Goal: Transaction & Acquisition: Subscribe to service/newsletter

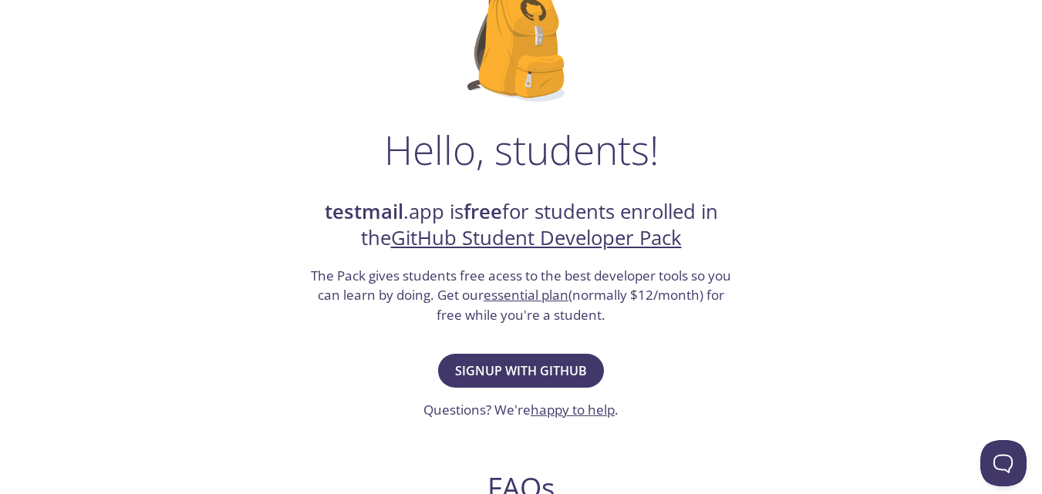
scroll to position [160, 0]
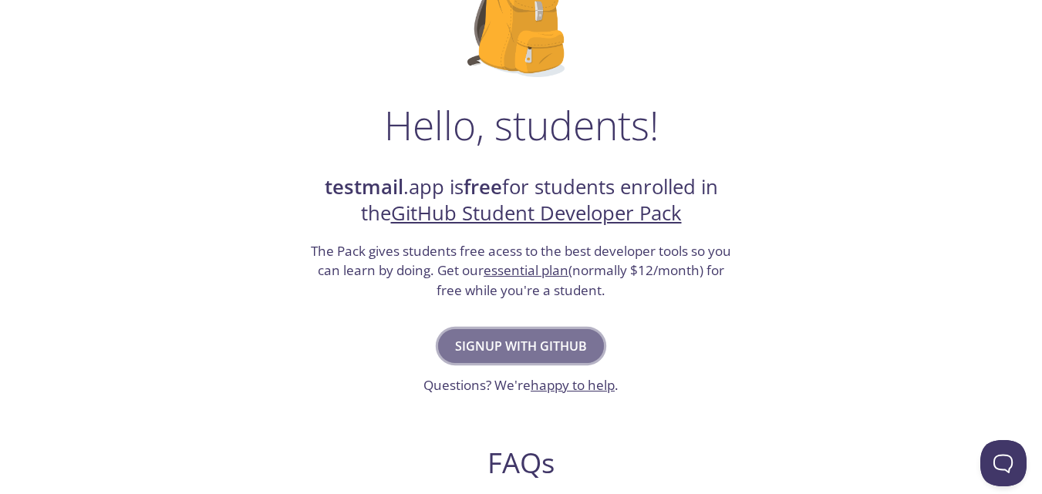
click at [503, 352] on span "Signup with GitHub" at bounding box center [521, 346] width 132 height 22
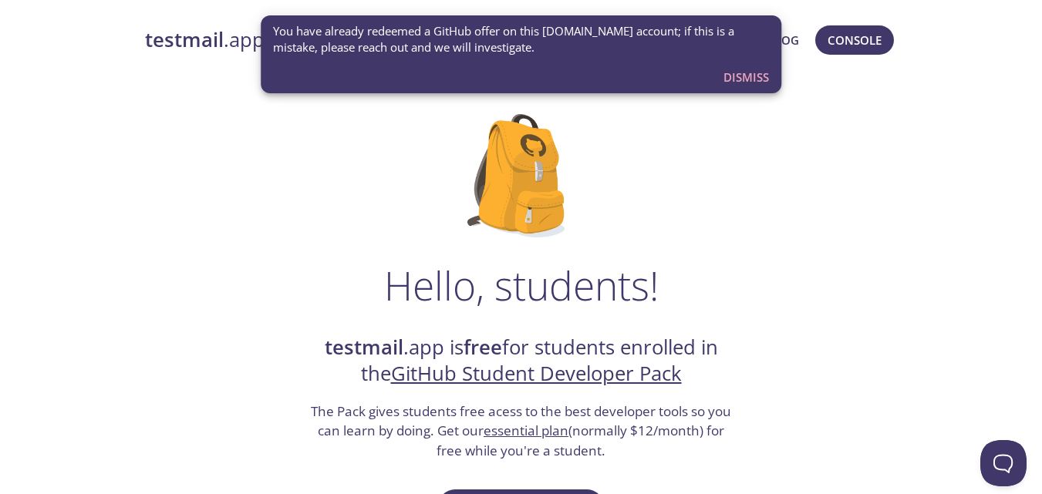
click at [752, 84] on span "Dismiss" at bounding box center [745, 77] width 45 height 20
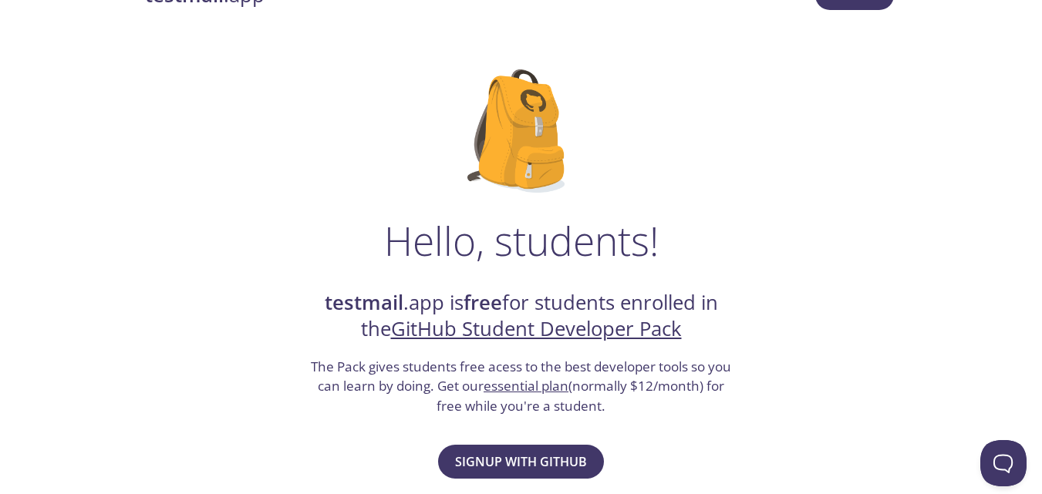
scroll to position [51, 0]
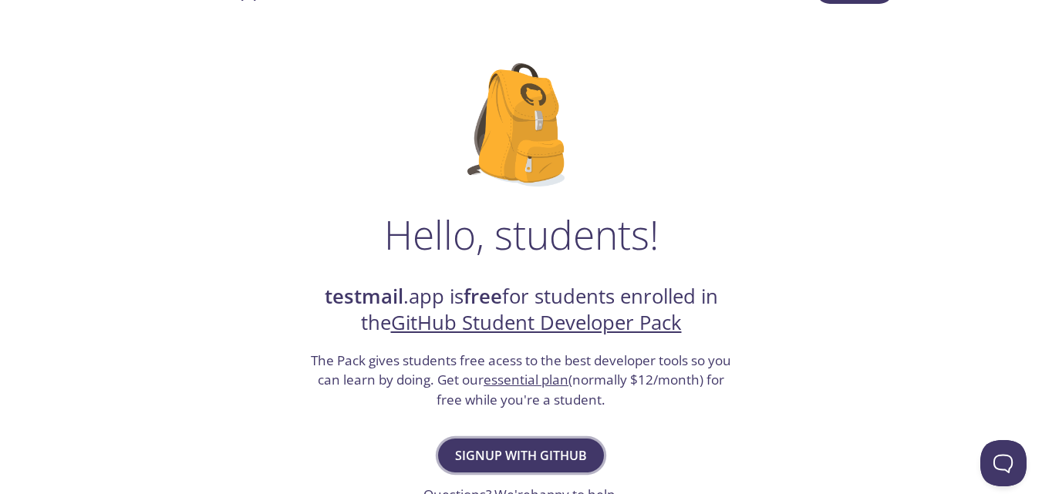
click at [486, 446] on span "Signup with GitHub" at bounding box center [521, 456] width 132 height 22
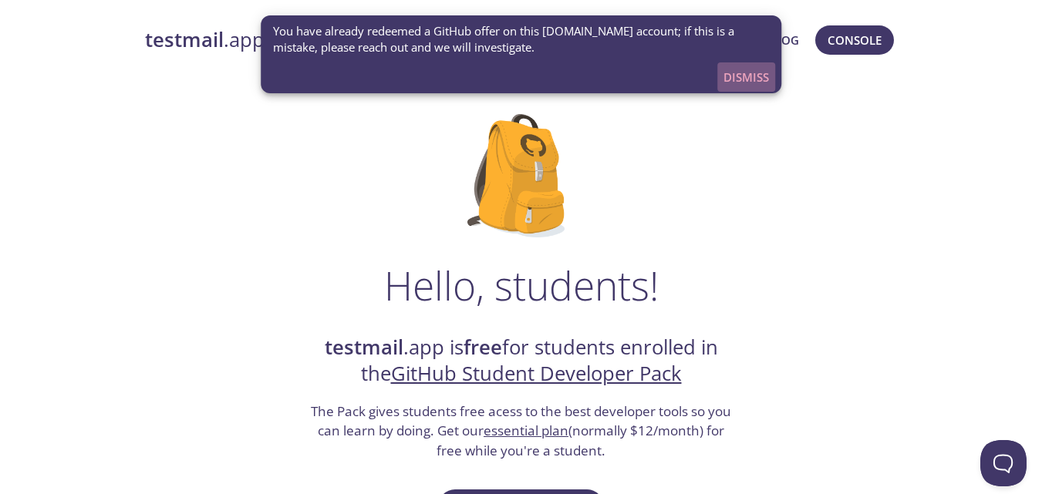
click at [737, 70] on span "Dismiss" at bounding box center [745, 77] width 45 height 20
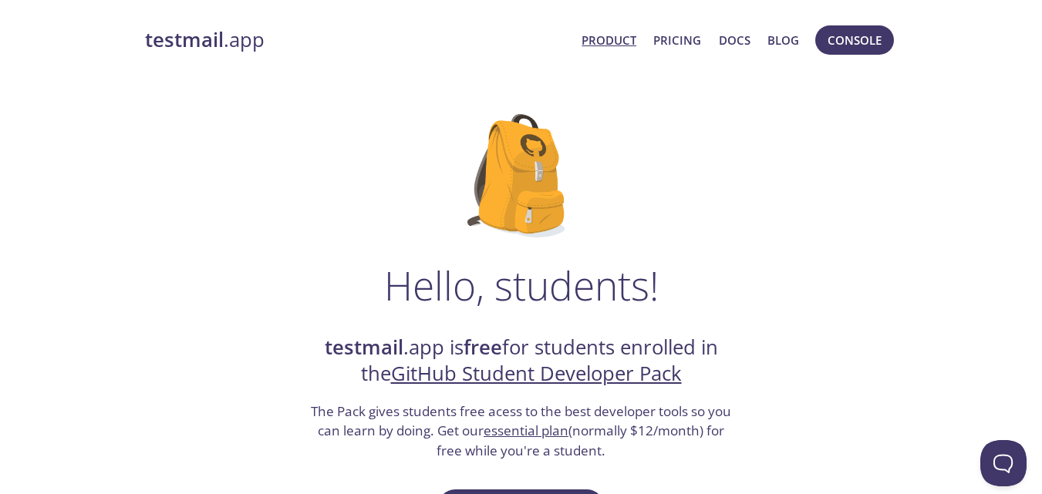
click at [635, 31] on link "Product" at bounding box center [608, 40] width 55 height 20
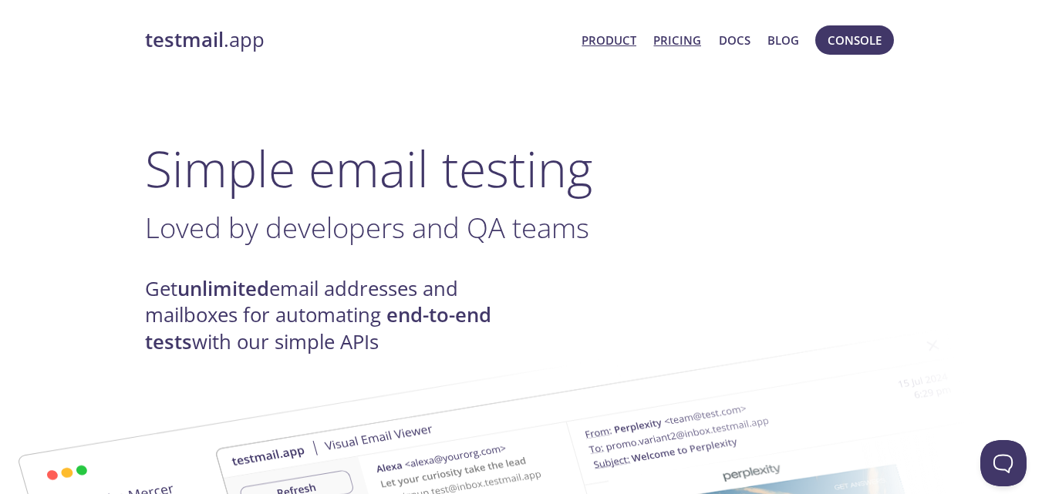
click at [661, 40] on link "Pricing" at bounding box center [677, 40] width 48 height 20
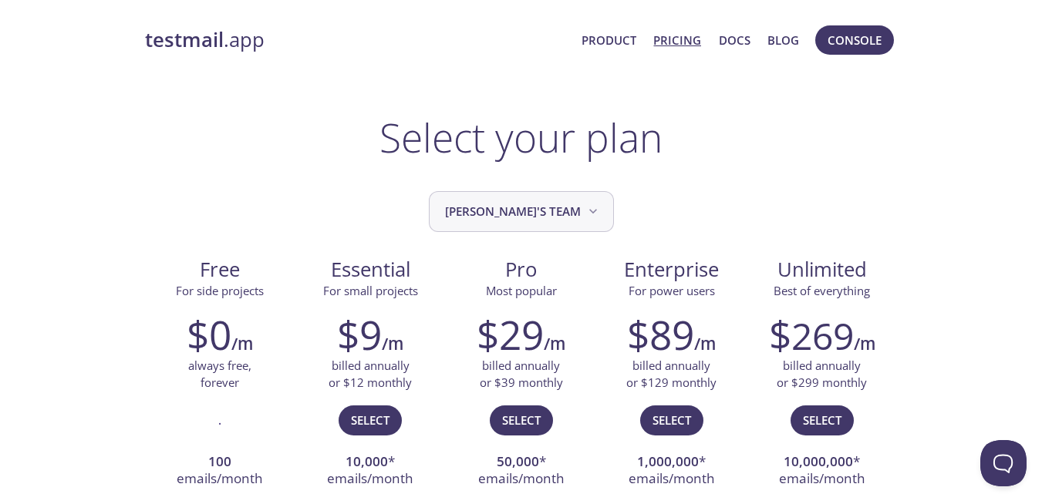
click at [568, 191] on button "[PERSON_NAME]'s team" at bounding box center [521, 211] width 185 height 41
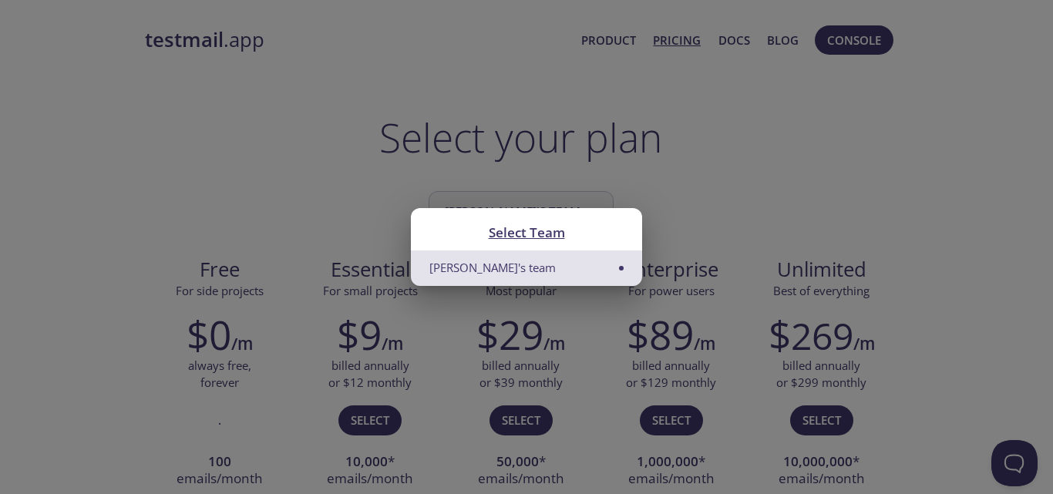
click at [568, 191] on div "Select Team Ahmar's team" at bounding box center [526, 247] width 1053 height 494
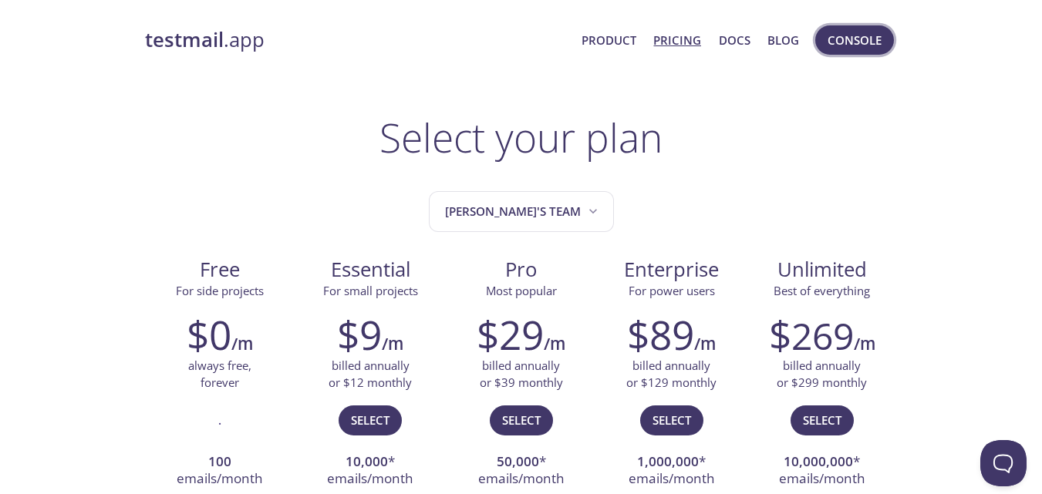
click at [825, 50] on button "Console" at bounding box center [854, 39] width 79 height 29
